Goal: Find specific page/section: Find specific page/section

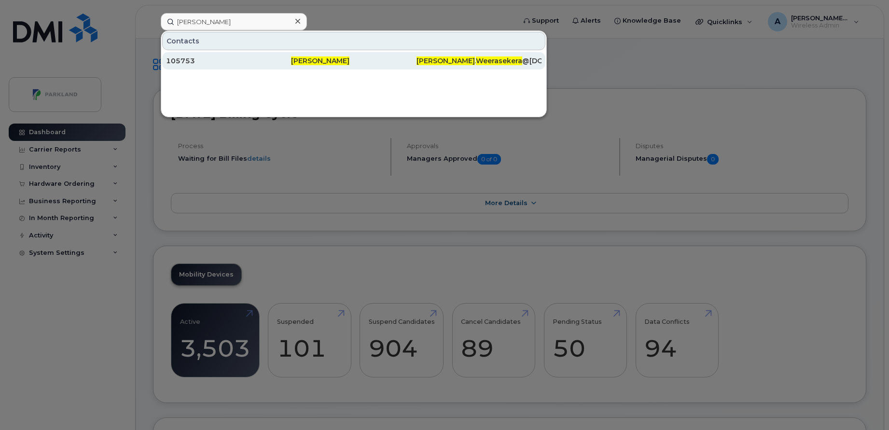
click at [295, 58] on span "[PERSON_NAME]" at bounding box center [320, 60] width 58 height 9
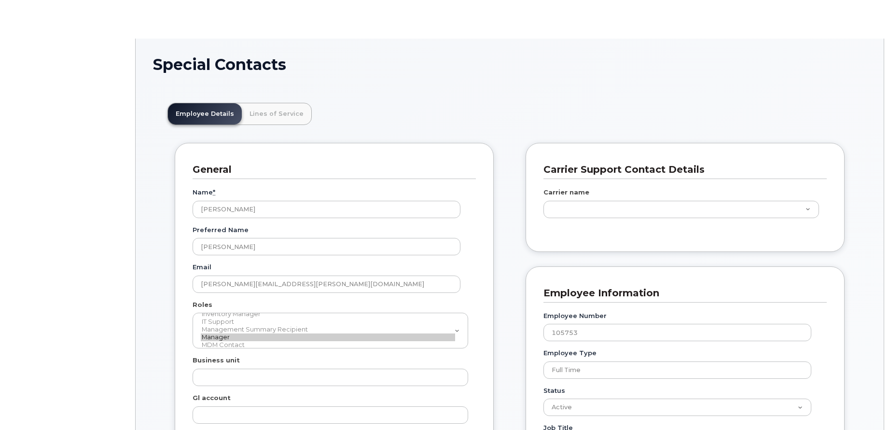
scroll to position [28, 0]
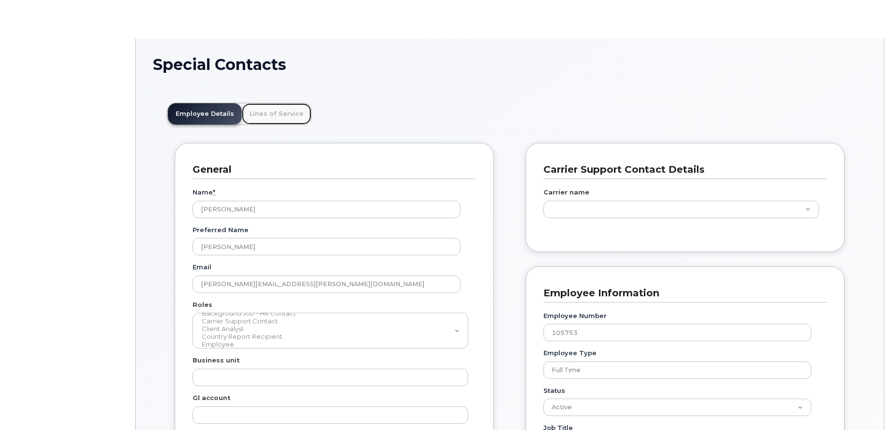
click at [280, 113] on link "Lines of Service" at bounding box center [276, 113] width 69 height 21
type input "586818"
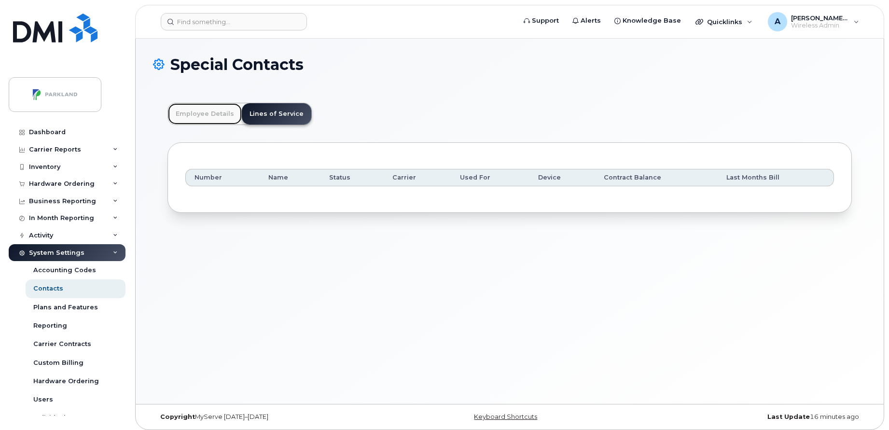
click at [194, 109] on link "Employee Details" at bounding box center [205, 113] width 74 height 21
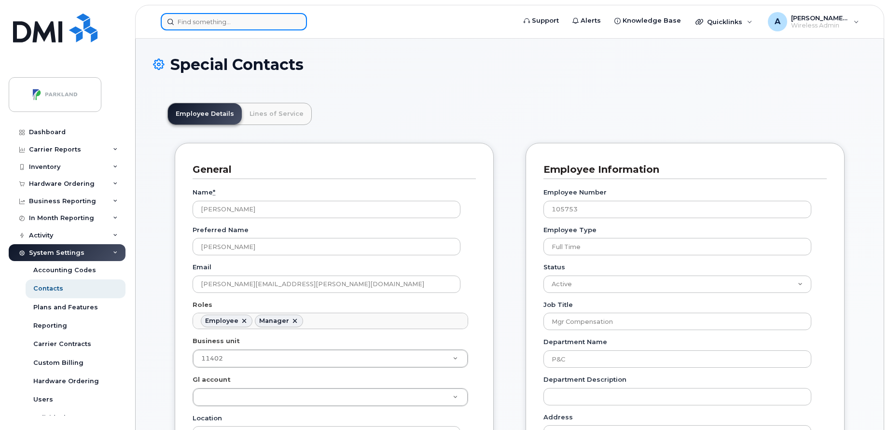
click at [232, 20] on input at bounding box center [234, 21] width 146 height 17
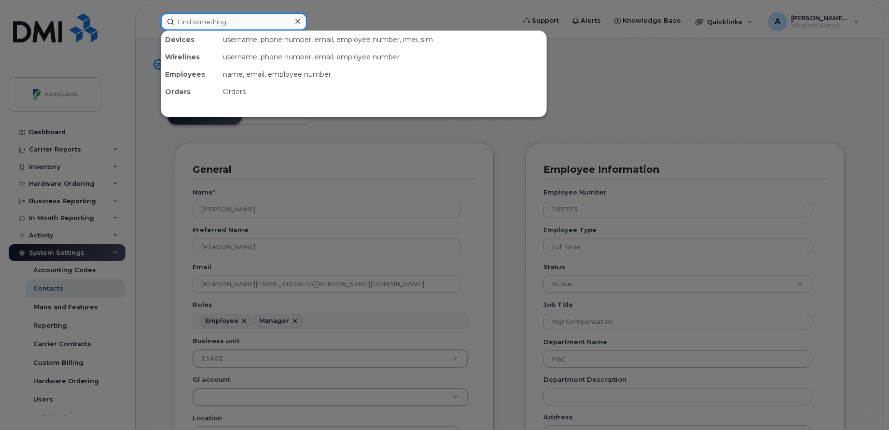
paste input "905 758 6003"
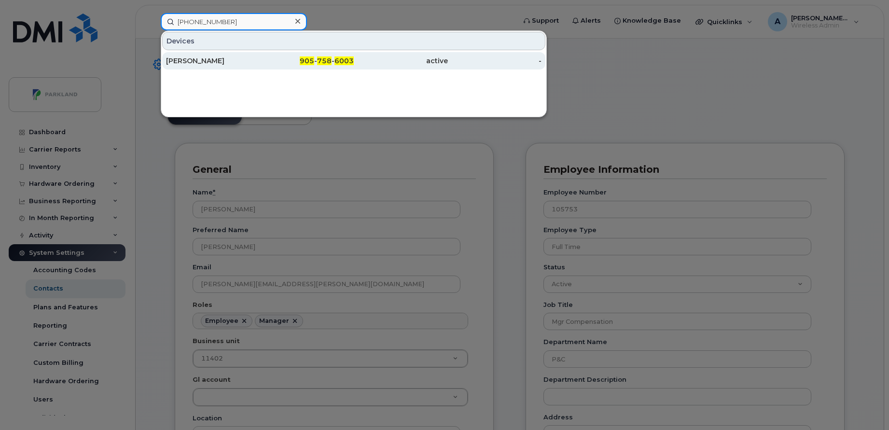
type input "905 758 6003"
click at [241, 60] on div "Sharon Barrett" at bounding box center [213, 61] width 94 height 10
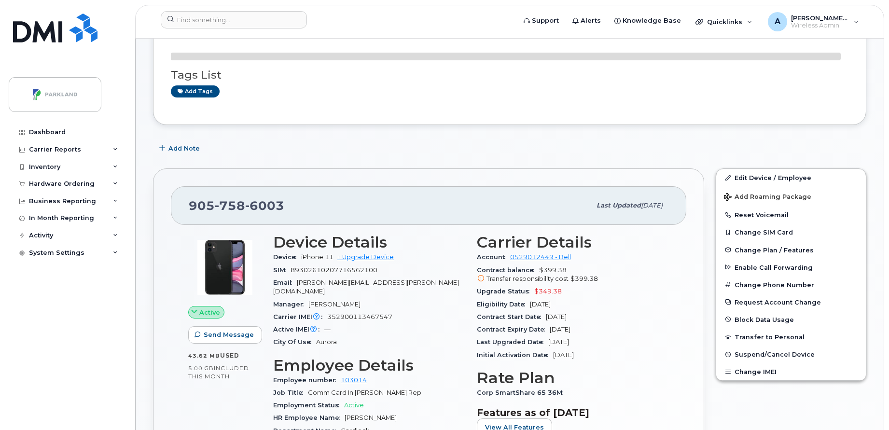
scroll to position [151, 0]
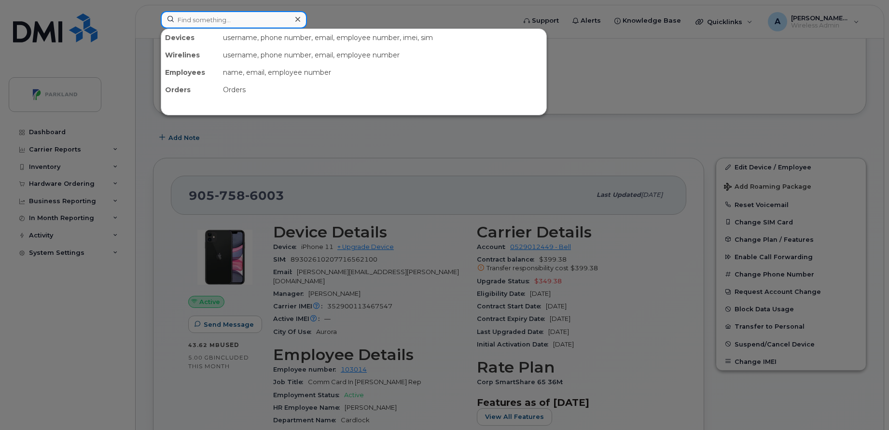
click at [225, 18] on input at bounding box center [234, 19] width 146 height 17
paste input "[PERSON_NAME]"
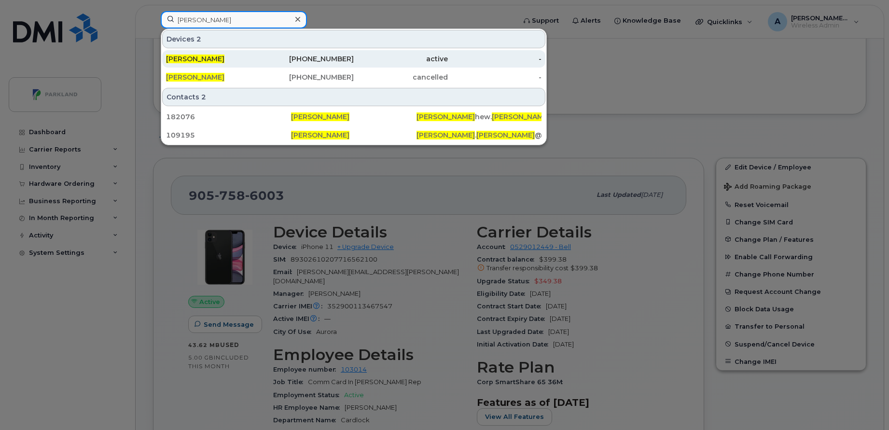
type input "[PERSON_NAME]"
click at [249, 59] on div "[PERSON_NAME]" at bounding box center [213, 59] width 94 height 10
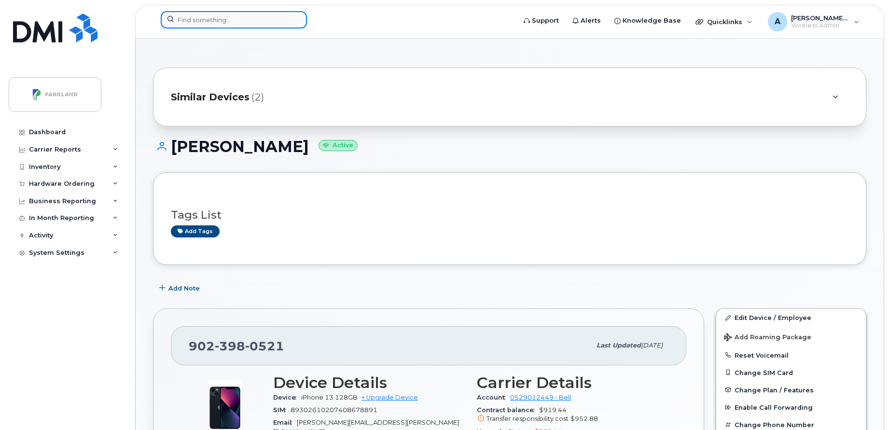
click at [194, 23] on input at bounding box center [234, 19] width 146 height 17
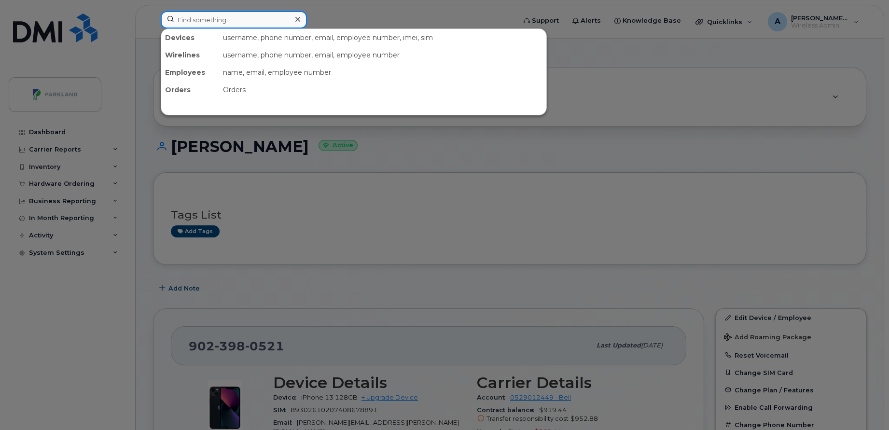
paste input "G67QDK0FX2"
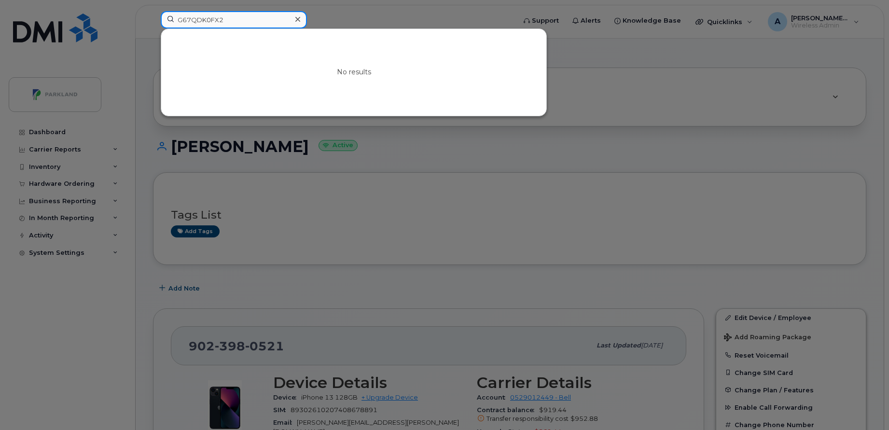
type input "G67QDK0FX2"
click at [295, 20] on icon at bounding box center [297, 19] width 5 height 8
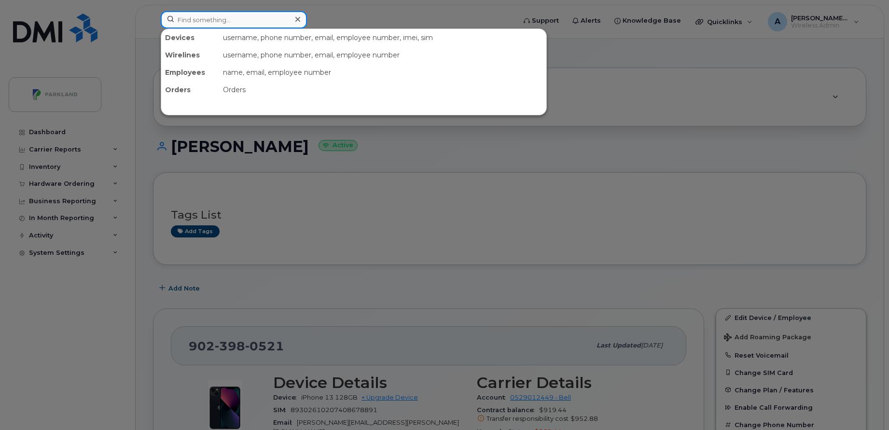
click at [250, 19] on input at bounding box center [234, 19] width 146 height 17
paste input "G67QDK0FX2"
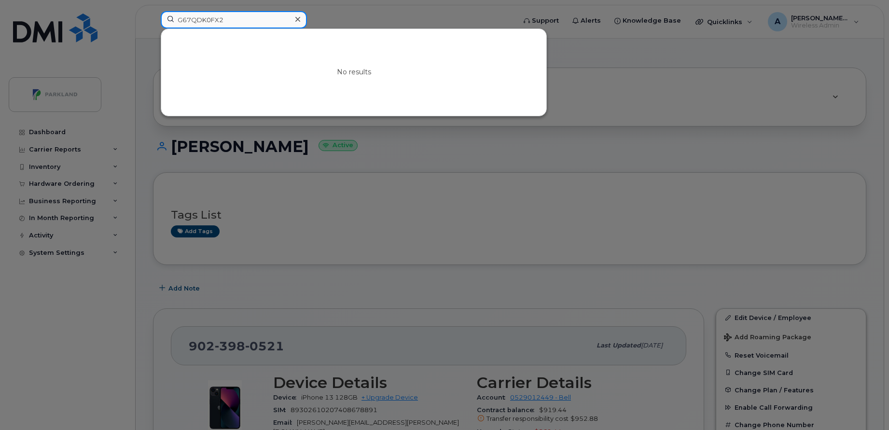
type input "G67QDK0FX2"
click at [295, 19] on icon at bounding box center [297, 19] width 5 height 8
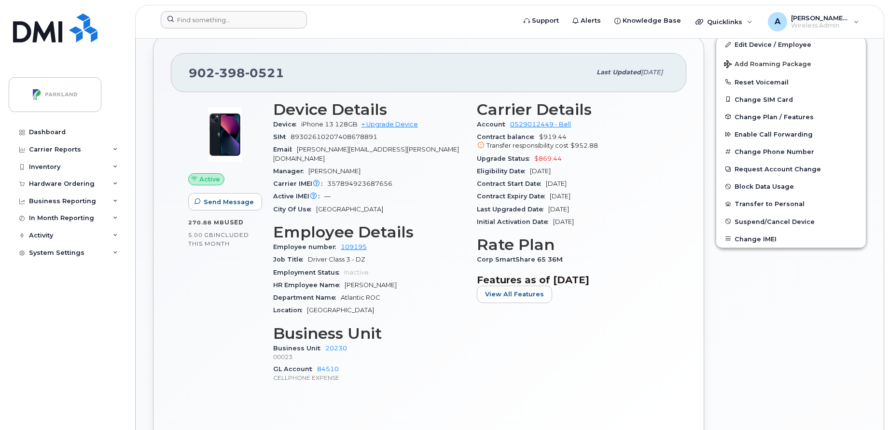
scroll to position [274, 0]
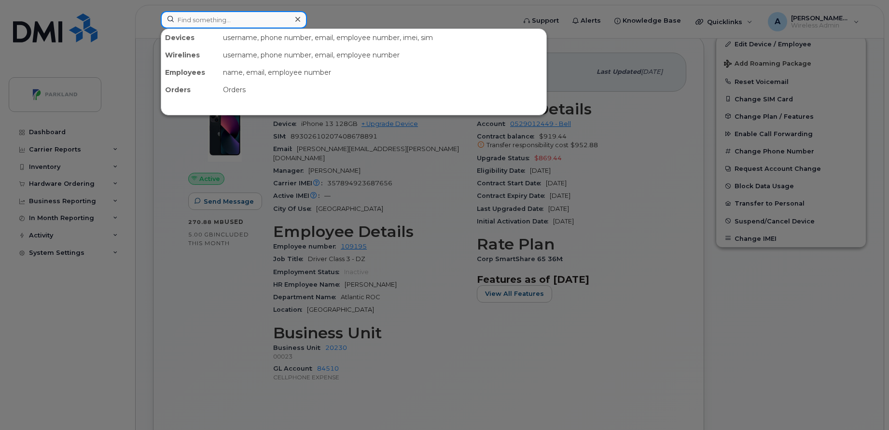
click at [221, 17] on input at bounding box center [234, 19] width 146 height 17
paste input "Casey-Ann Brady-Whyte"
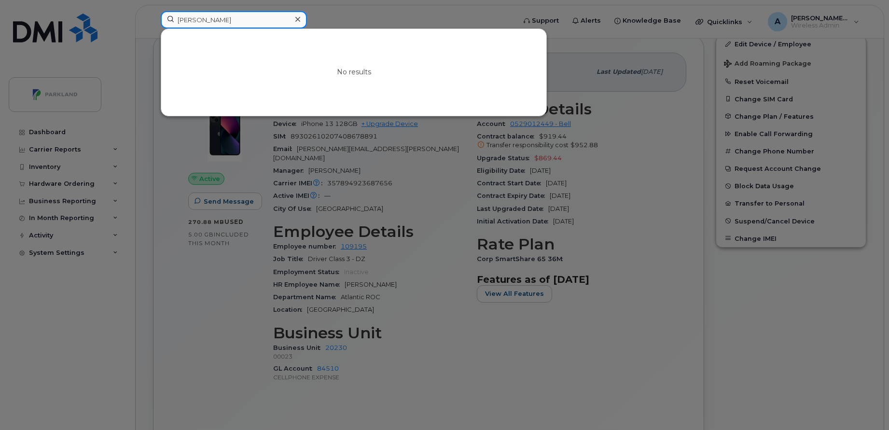
type input "Casey-Ann Brady-Whyte"
click at [299, 16] on icon at bounding box center [297, 19] width 5 height 8
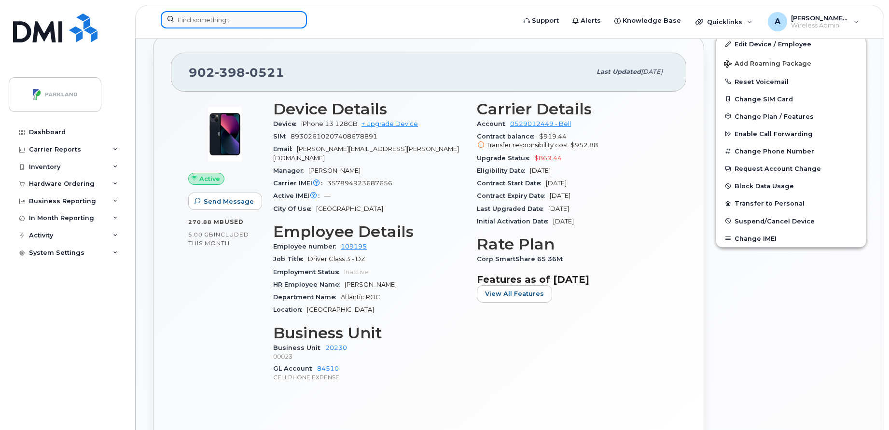
click at [253, 20] on input at bounding box center [234, 19] width 146 height 17
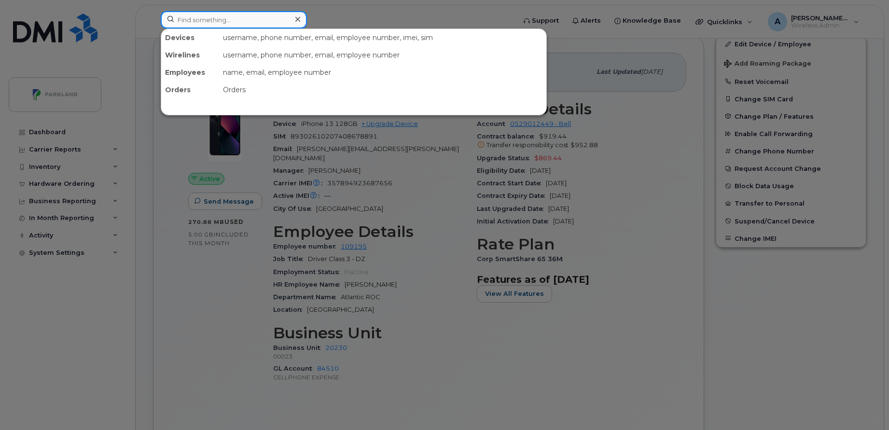
paste input "658-213-4324"
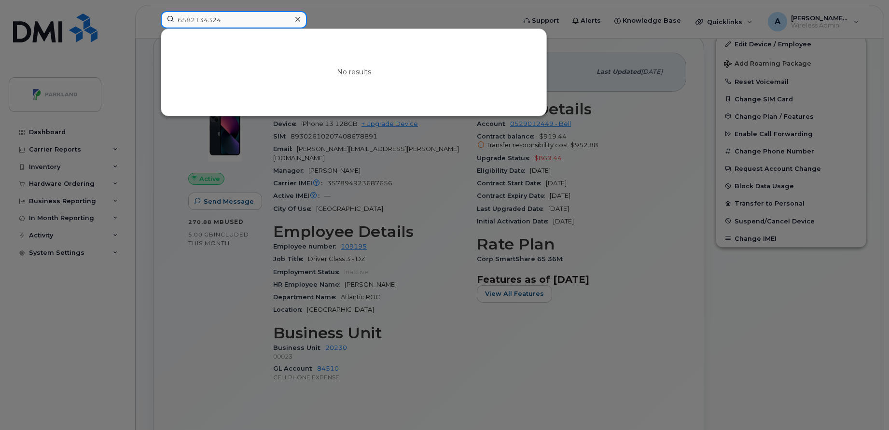
type input "6582134324"
